Goal: Transaction & Acquisition: Purchase product/service

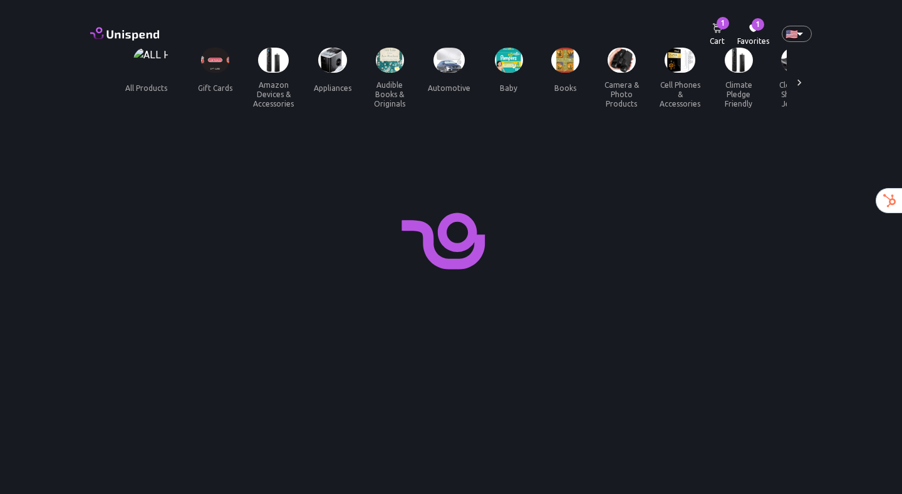
click at [213, 68] on img at bounding box center [215, 61] width 28 height 26
click at [217, 60] on img at bounding box center [215, 61] width 28 height 26
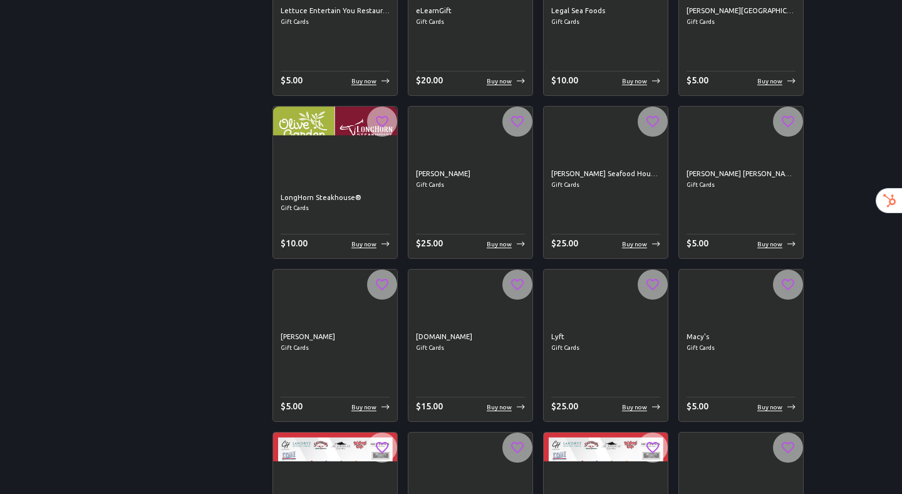
scroll to position [9854, 0]
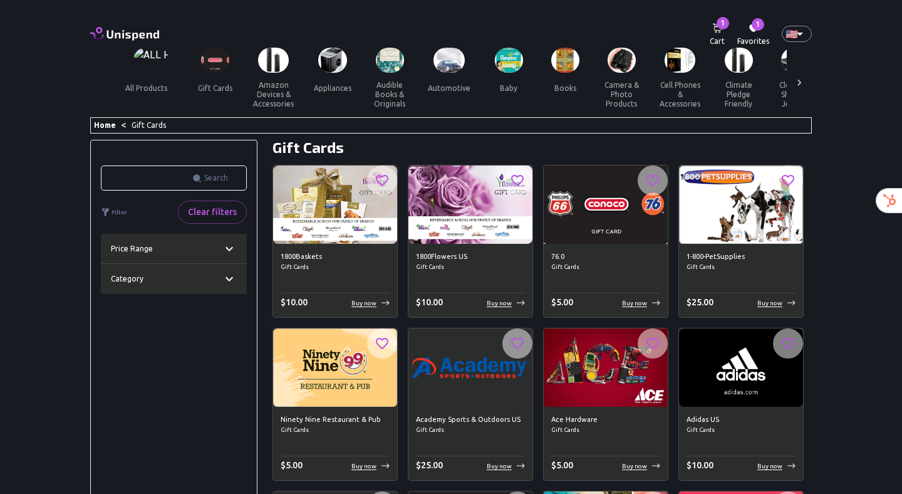
scroll to position [0, 1098]
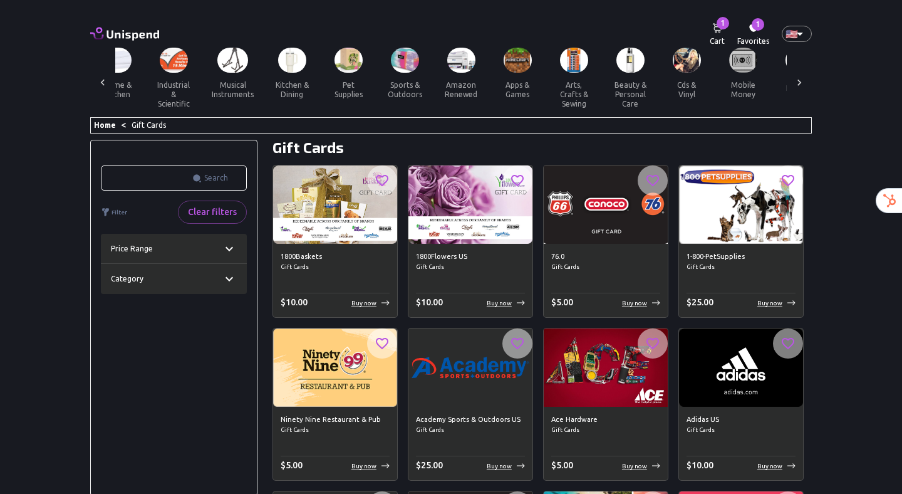
click at [189, 237] on div "Price range" at bounding box center [174, 249] width 146 height 30
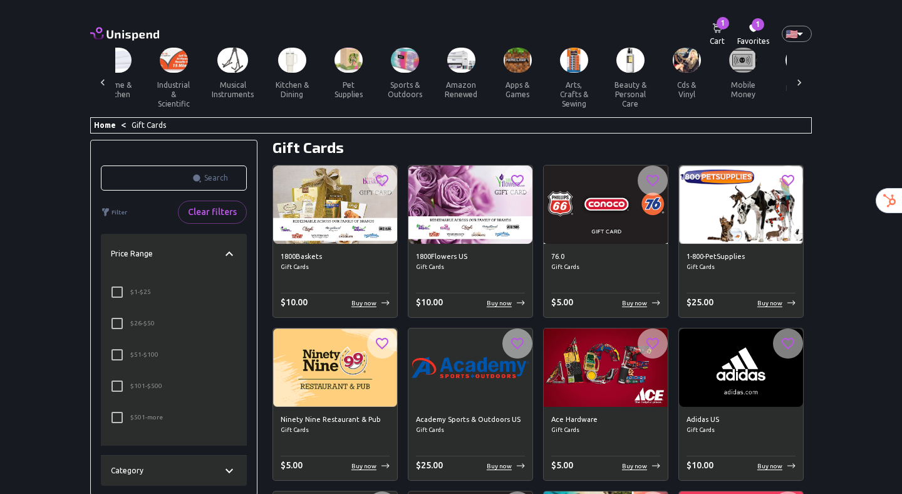
click at [202, 259] on div "Price range" at bounding box center [174, 254] width 146 height 40
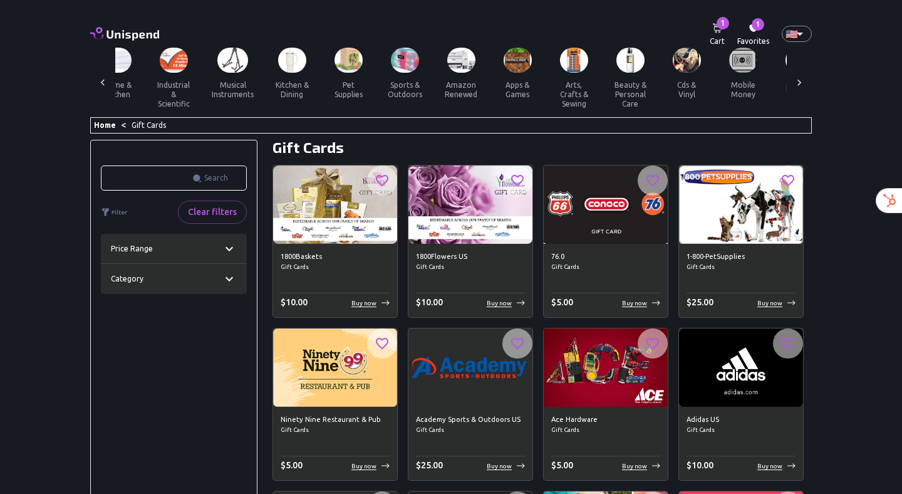
click at [220, 286] on div "Category" at bounding box center [174, 279] width 146 height 30
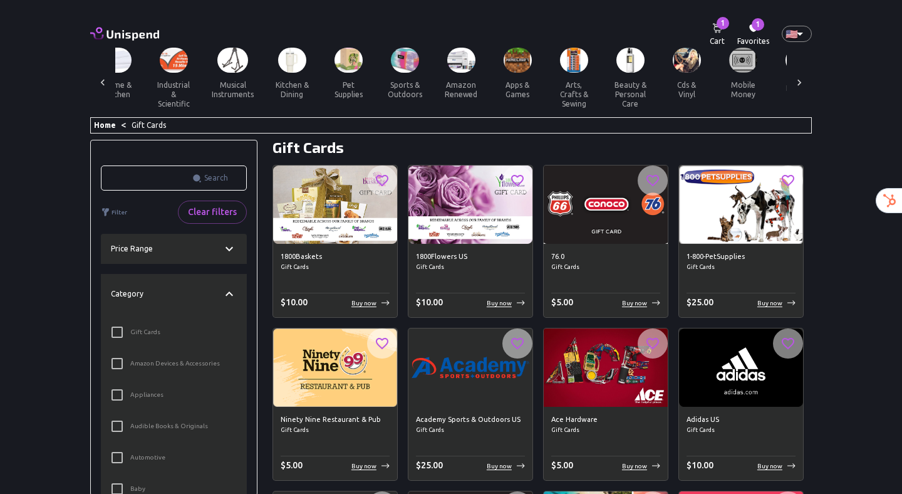
scroll to position [70, 0]
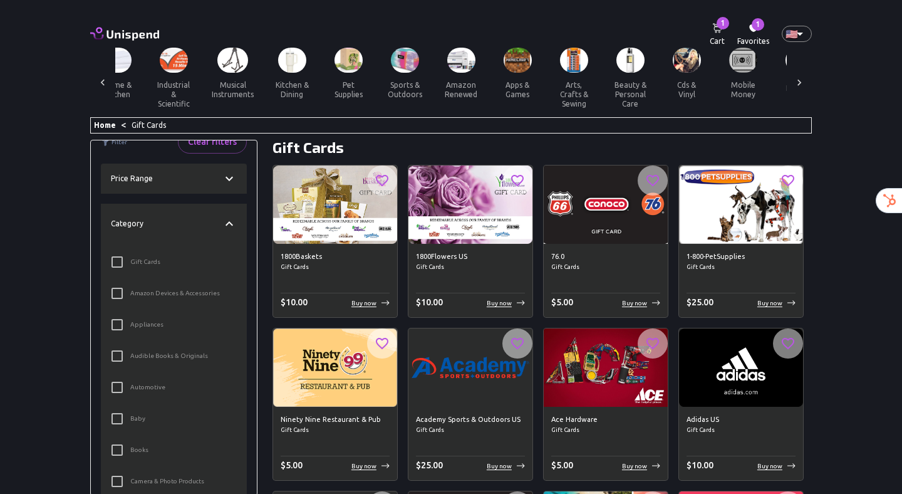
click at [113, 263] on input "Gift Cards" at bounding box center [117, 262] width 26 height 26
checkbox input "true"
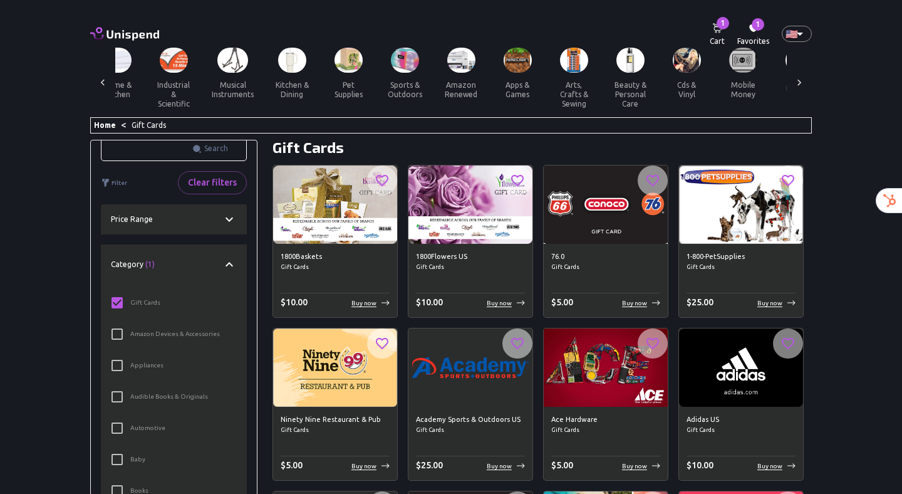
scroll to position [8, 0]
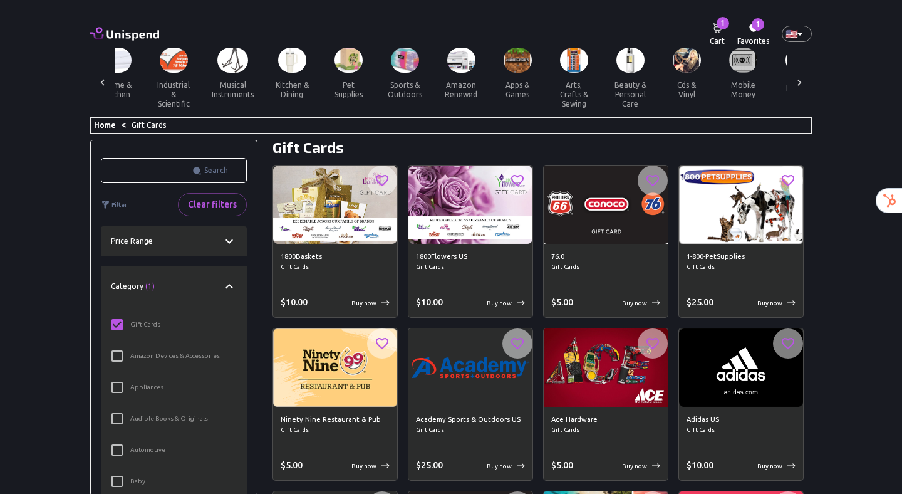
click at [148, 170] on input "text" at bounding box center [144, 170] width 86 height 25
type input "amazo"
click button "Search" at bounding box center [210, 170] width 46 height 20
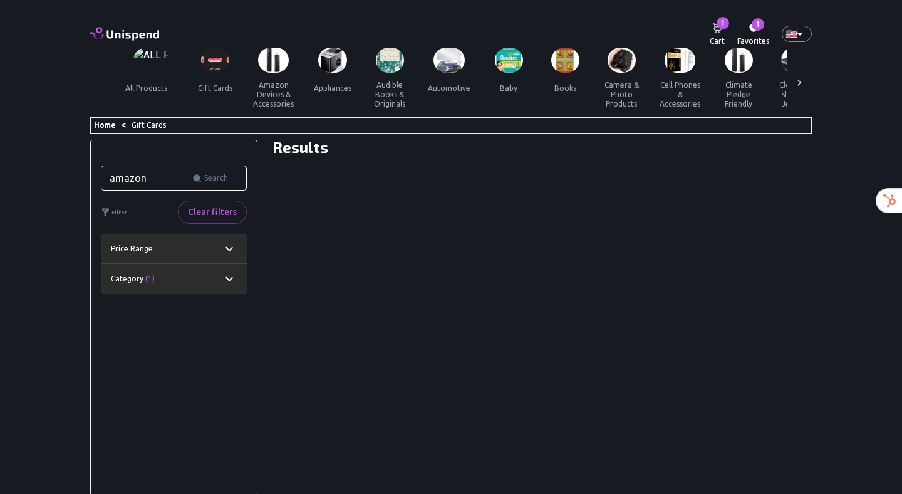
click at [229, 279] on icon at bounding box center [229, 278] width 8 height 4
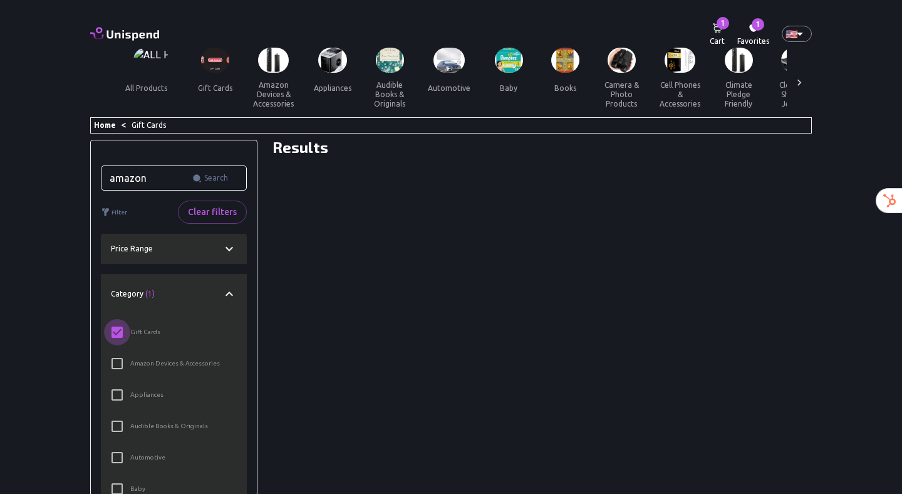
click at [117, 326] on input "Gift Cards" at bounding box center [117, 332] width 26 height 26
click at [116, 332] on input "Gift Cards" at bounding box center [117, 332] width 26 height 26
click at [113, 327] on input "Gift Cards" at bounding box center [117, 332] width 26 height 26
click at [115, 341] on input "Gift Cards" at bounding box center [117, 332] width 26 height 26
click at [202, 207] on button "Clear filters" at bounding box center [212, 211] width 69 height 23
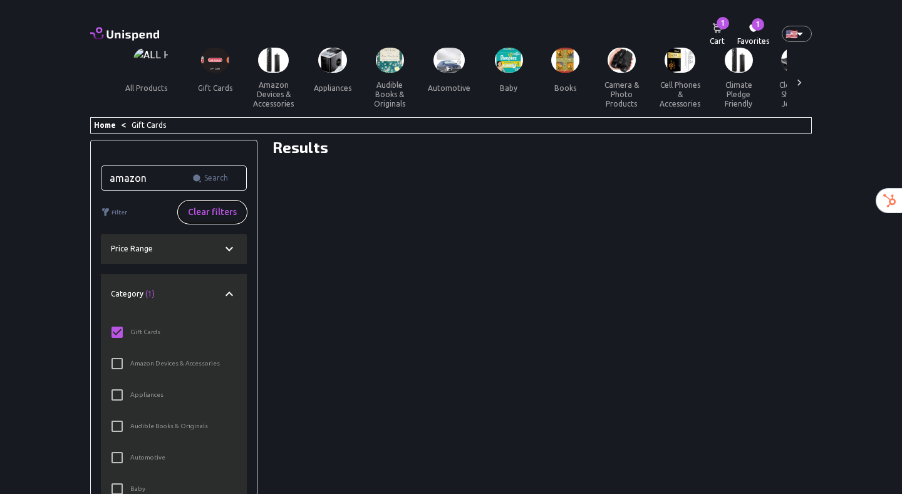
checkbox input "false"
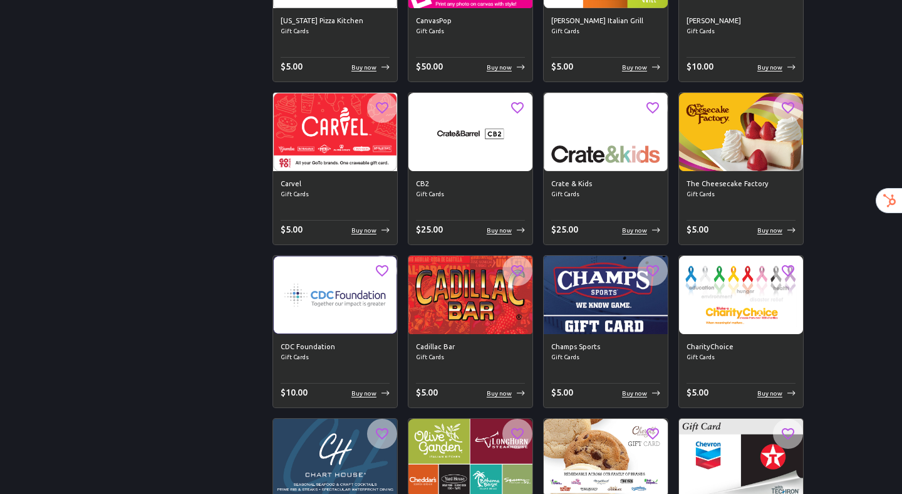
scroll to position [3283, 0]
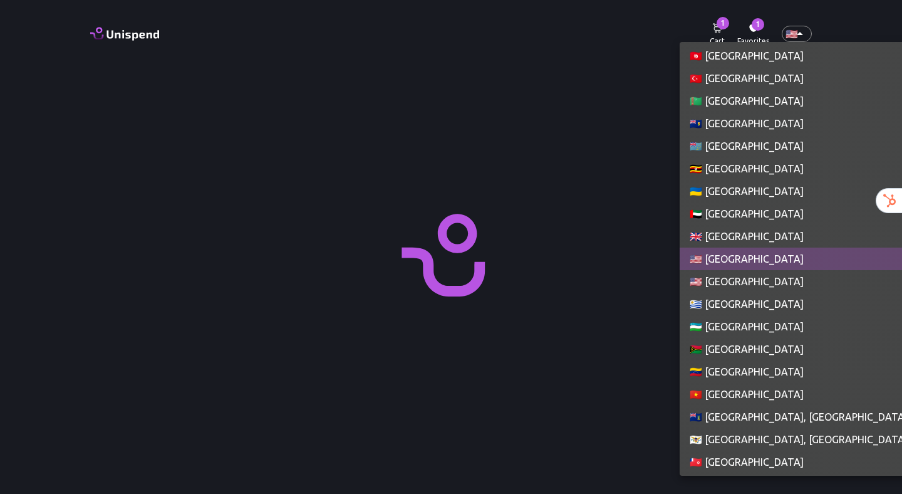
click at [732, 118] on li "🇹🇨 Turks And Caicos Islands" at bounding box center [831, 123] width 302 height 23
type input "TC"
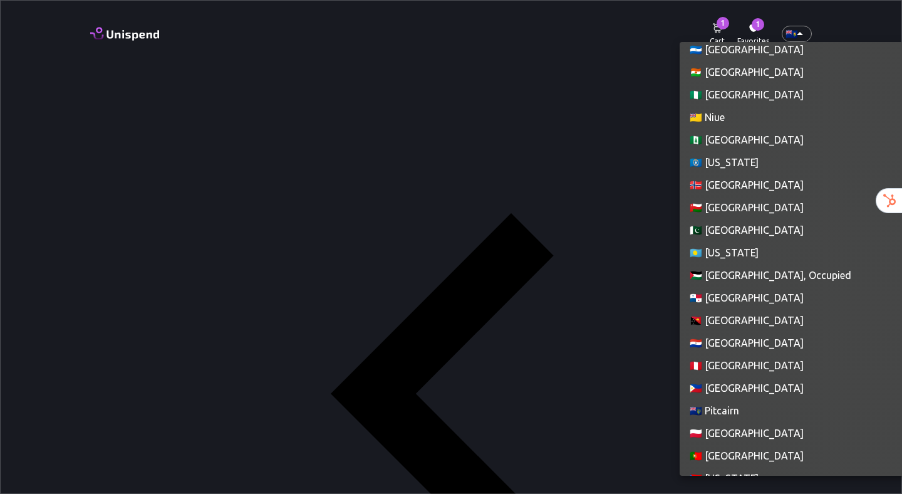
scroll to position [2348, 0]
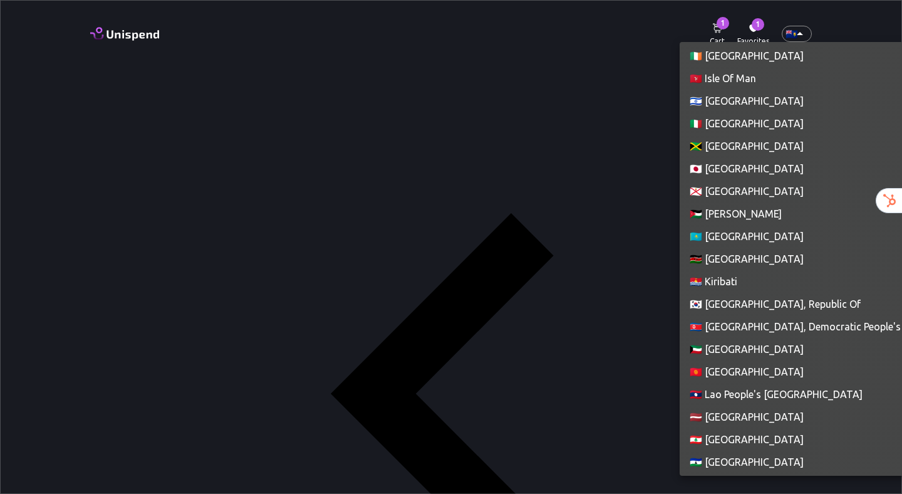
click at [728, 261] on li "🇰🇪 Kenya" at bounding box center [831, 258] width 302 height 23
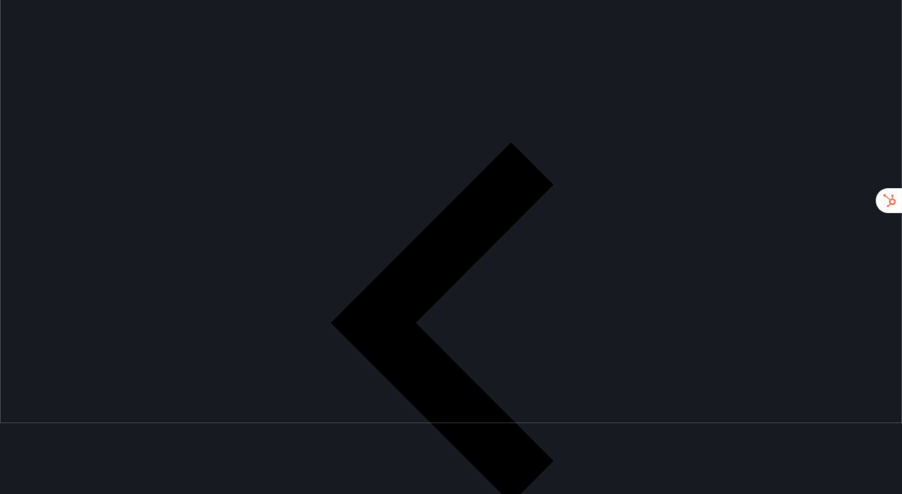
scroll to position [137, 0]
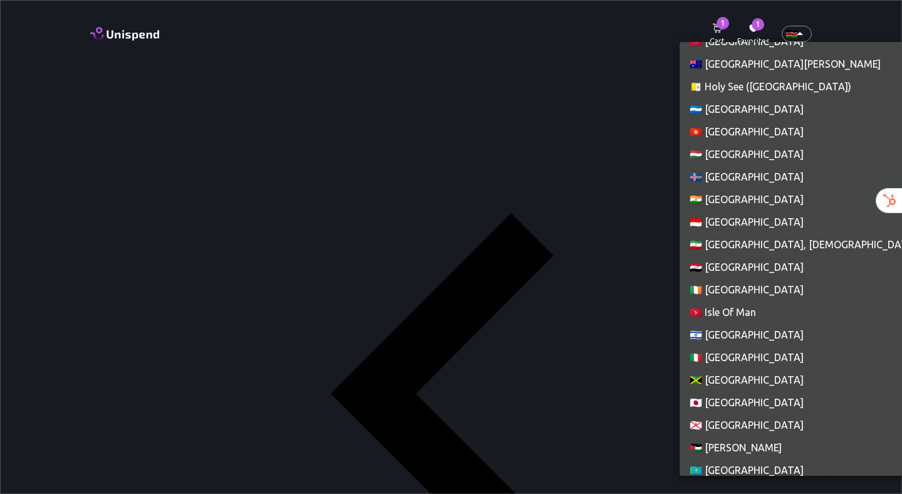
scroll to position [2127, 0]
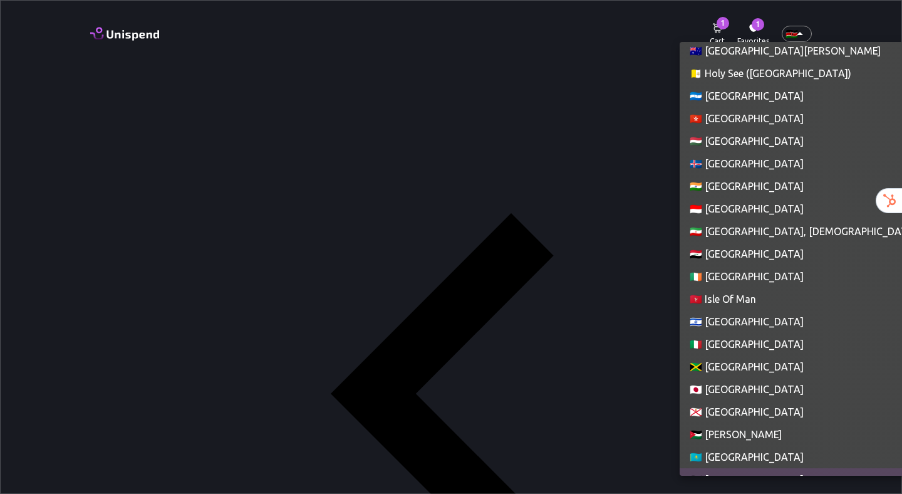
click at [726, 142] on li "🇭🇺 Hungary" at bounding box center [831, 141] width 302 height 23
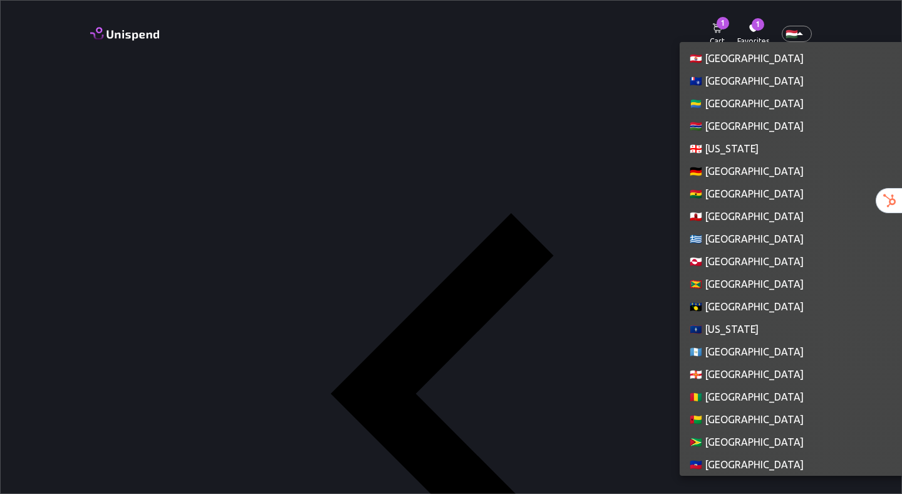
scroll to position [1686, 0]
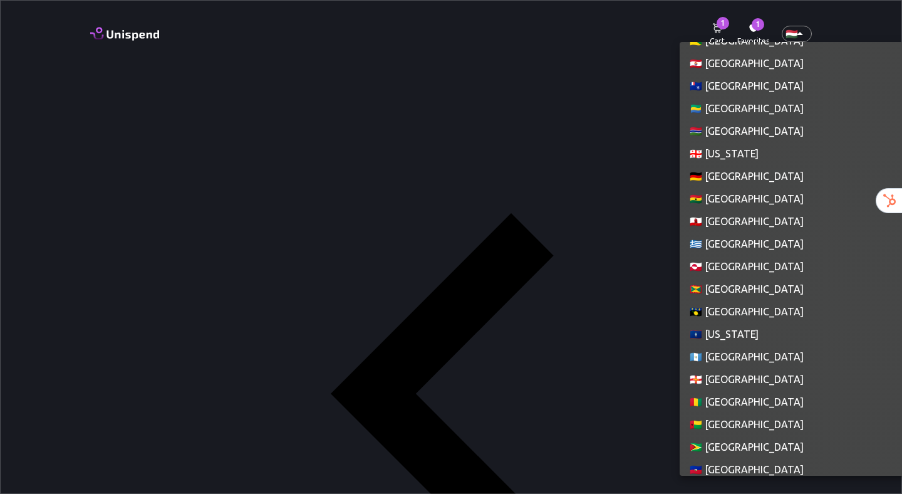
click at [717, 168] on li "🇩🇪 Germany" at bounding box center [831, 176] width 302 height 23
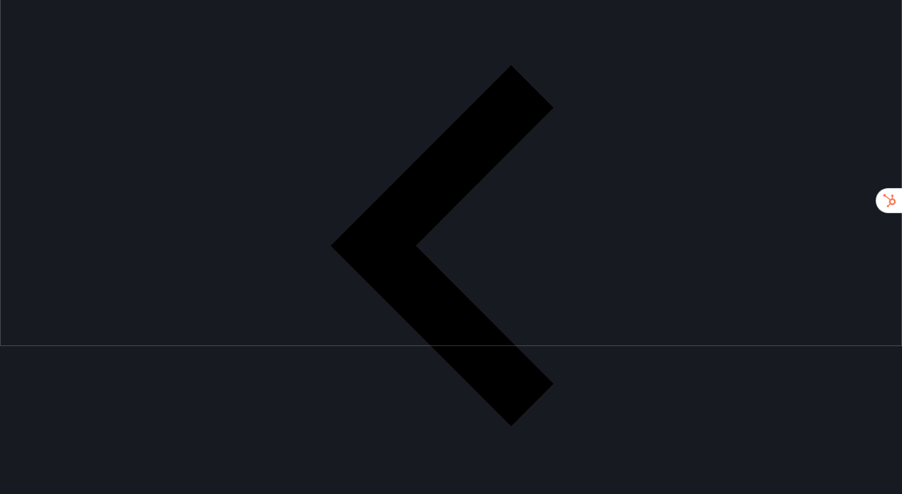
scroll to position [140, 0]
